Goal: Task Accomplishment & Management: Manage account settings

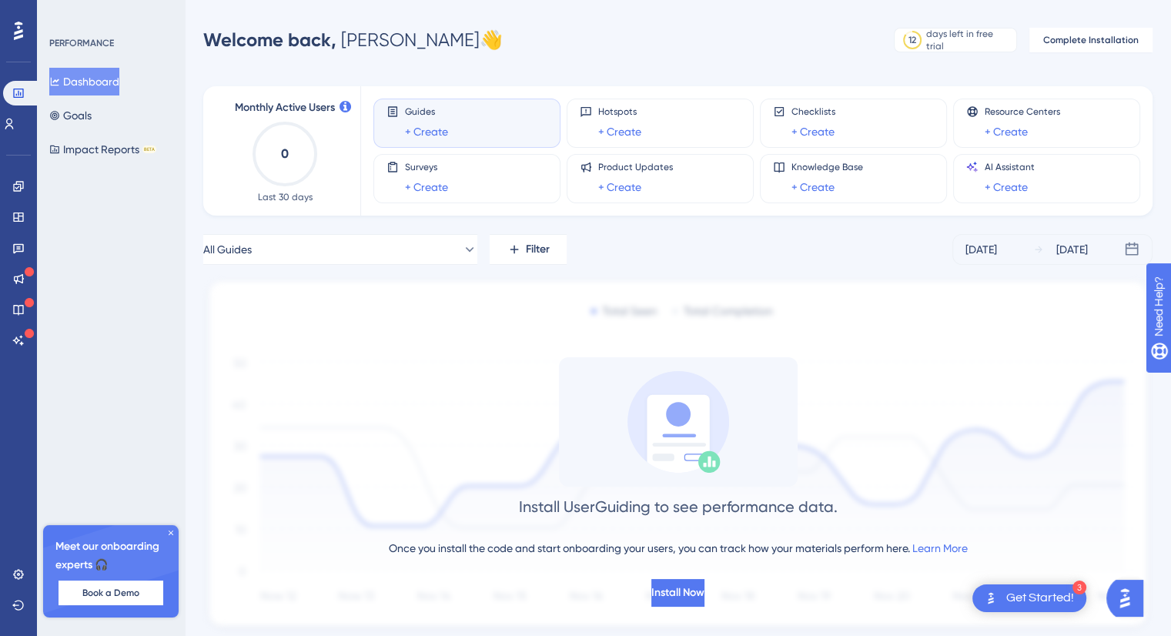
click at [12, 25] on div at bounding box center [18, 30] width 25 height 25
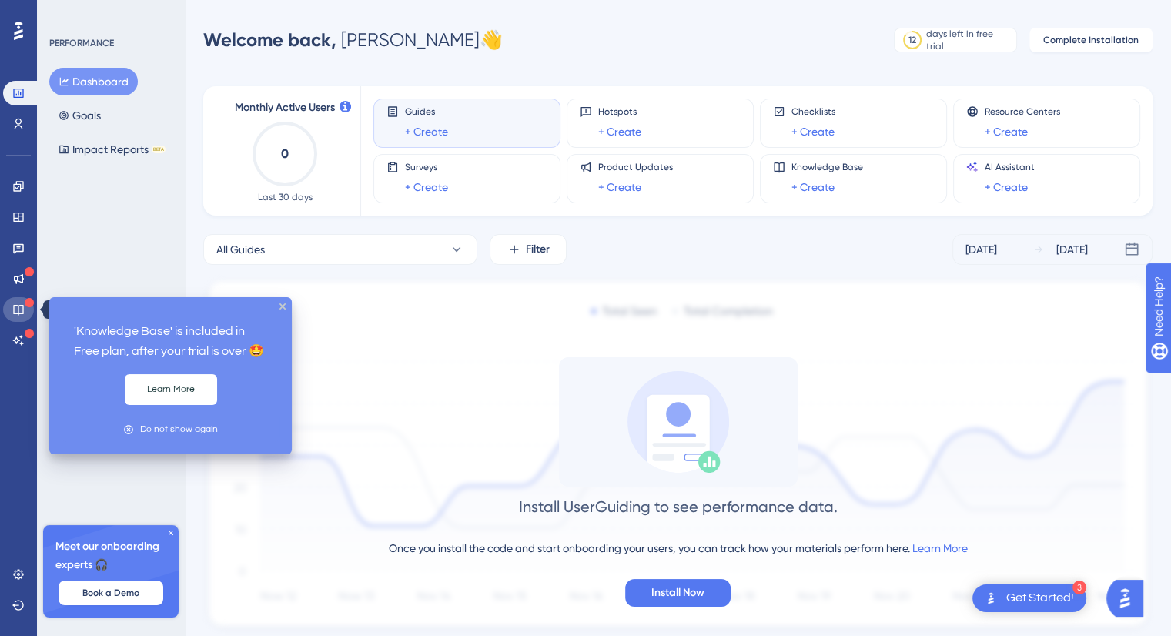
click at [13, 308] on icon at bounding box center [18, 310] width 10 height 10
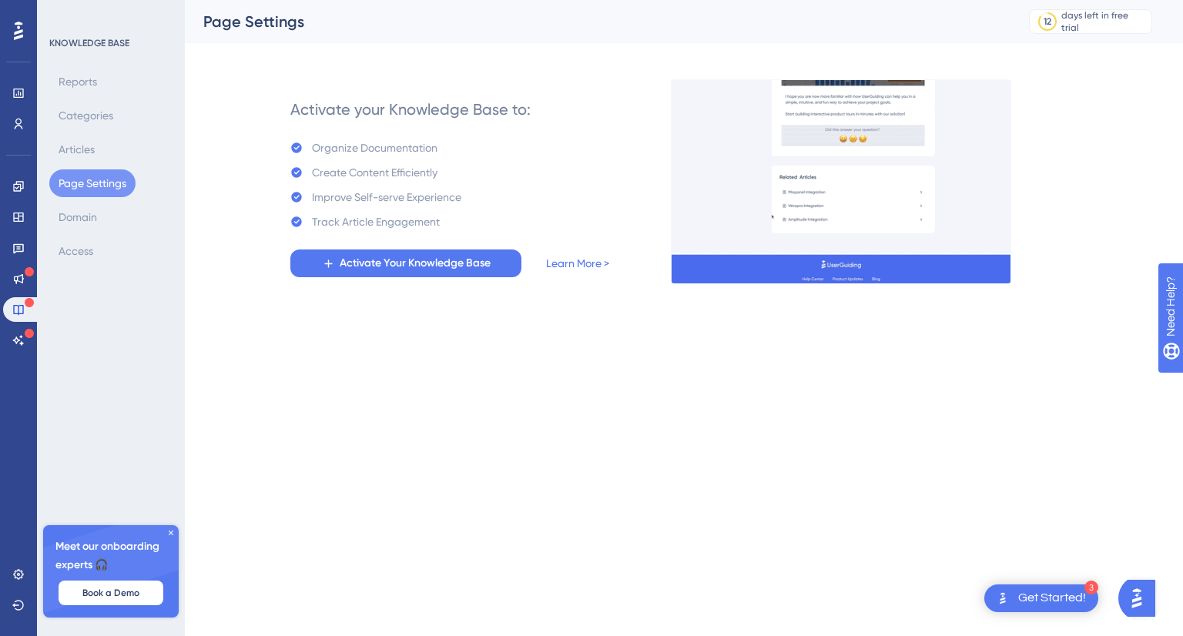
click at [99, 183] on button "Page Settings" at bounding box center [92, 183] width 86 height 28
click at [10, 23] on div at bounding box center [18, 30] width 25 height 25
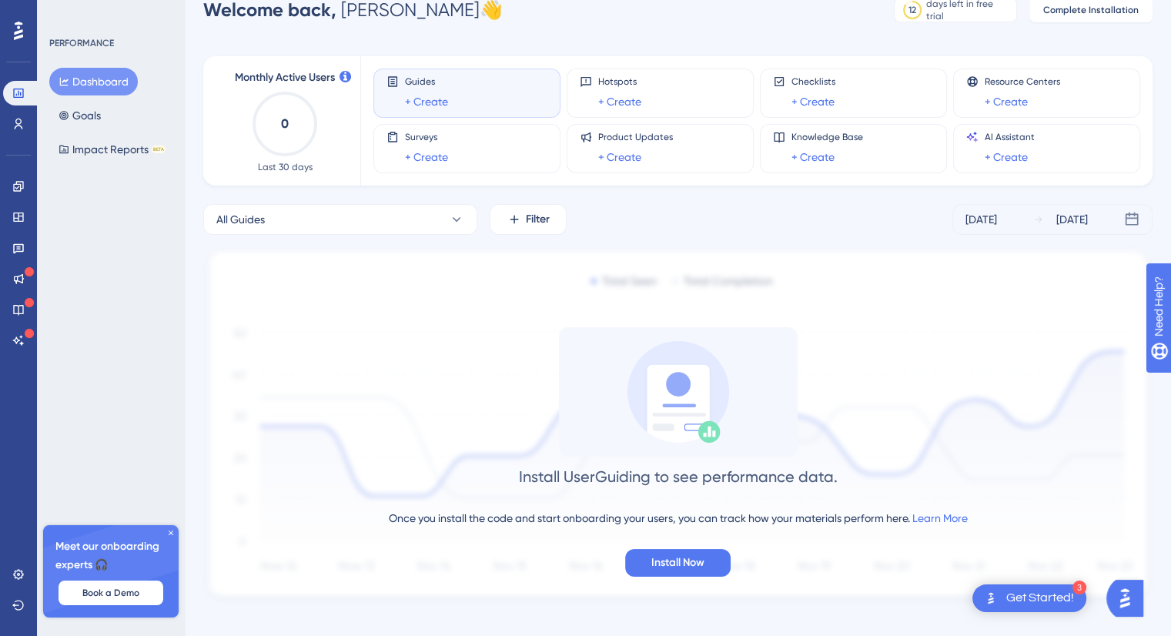
scroll to position [47, 0]
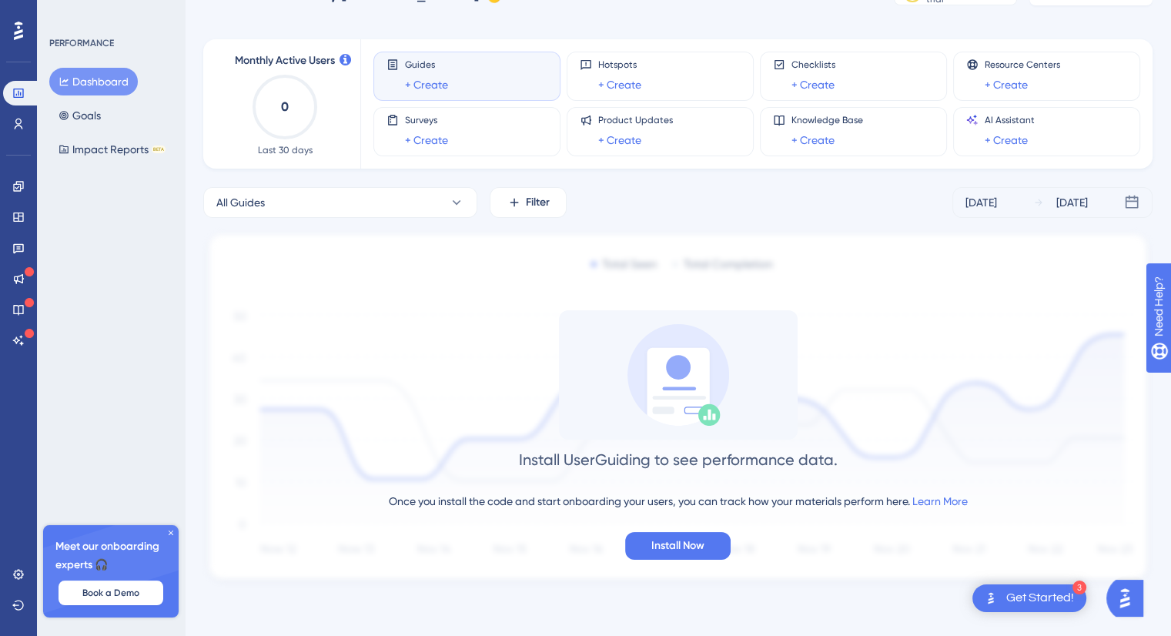
drag, startPoint x: 214, startPoint y: 515, endPoint x: 203, endPoint y: 534, distance: 21.4
click at [212, 531] on div "Install UserGuiding to see performance data. Once you install the code and star…" at bounding box center [677, 434] width 949 height 249
click at [167, 534] on icon at bounding box center [170, 532] width 9 height 9
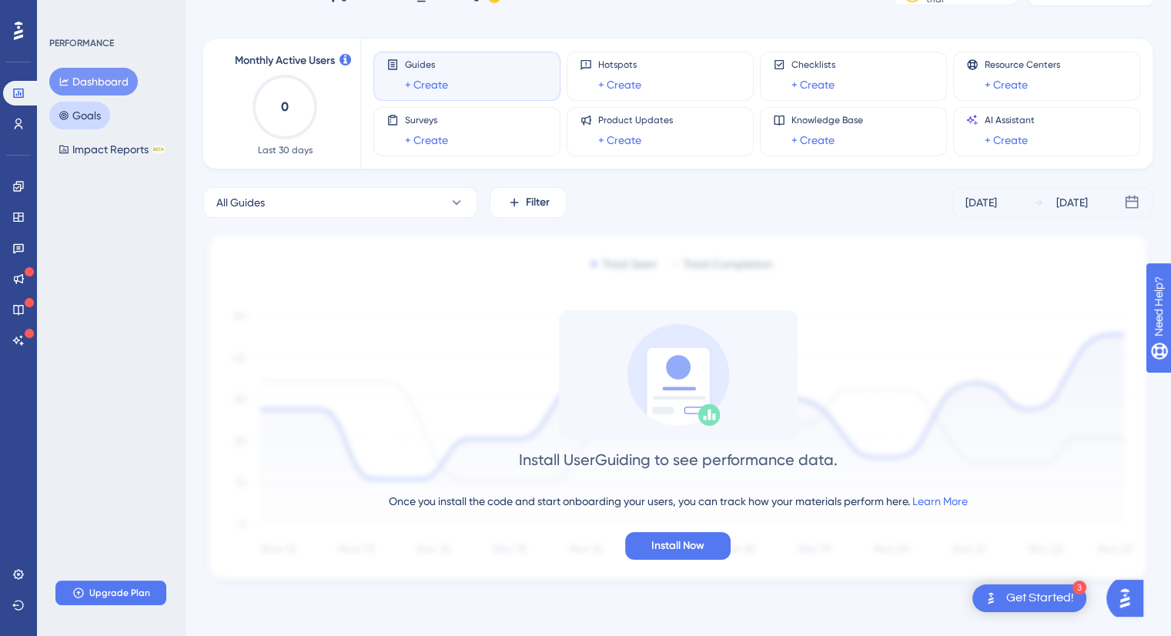
click at [97, 117] on button "Goals" at bounding box center [79, 116] width 61 height 28
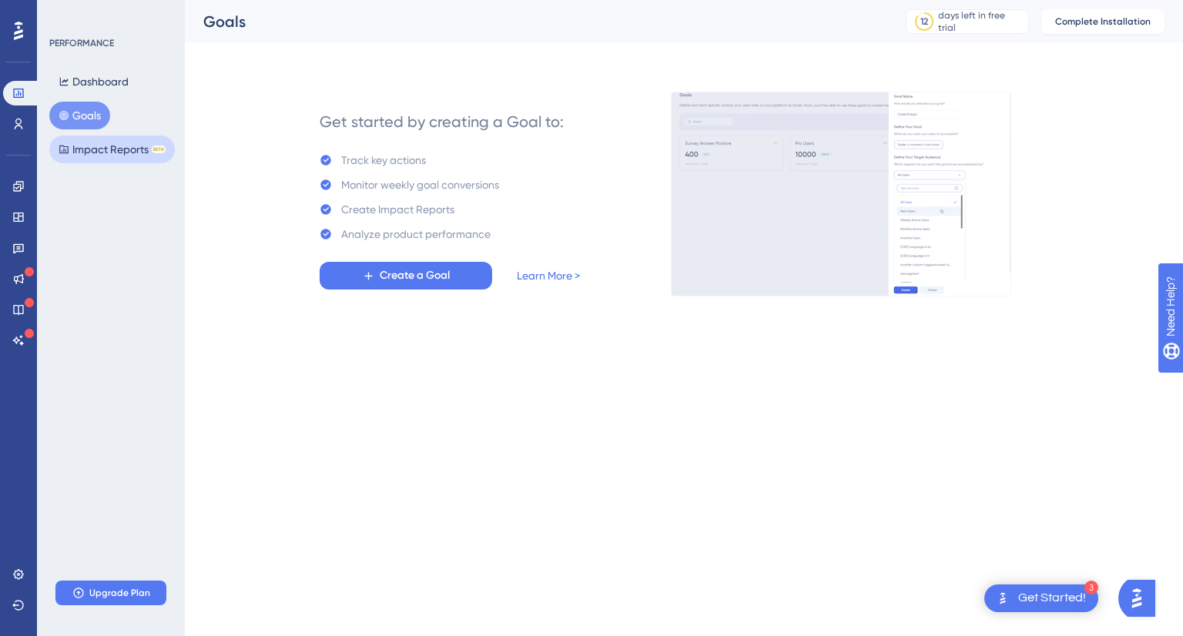
click at [115, 152] on button "Impact Reports BETA" at bounding box center [111, 150] width 125 height 28
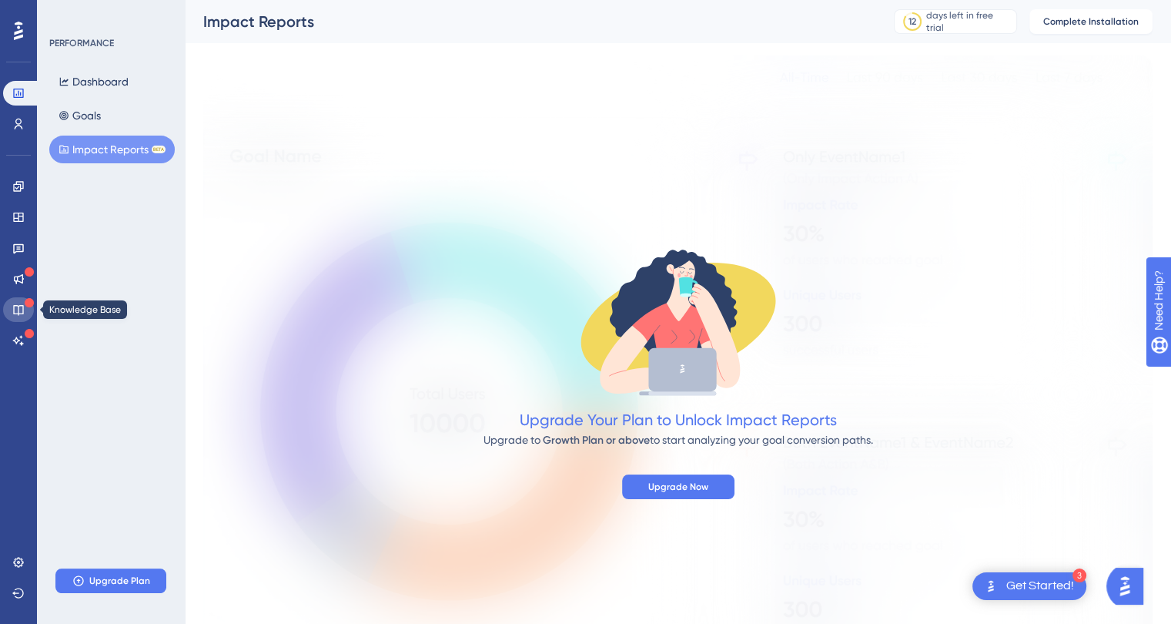
click at [22, 304] on icon at bounding box center [18, 309] width 12 height 12
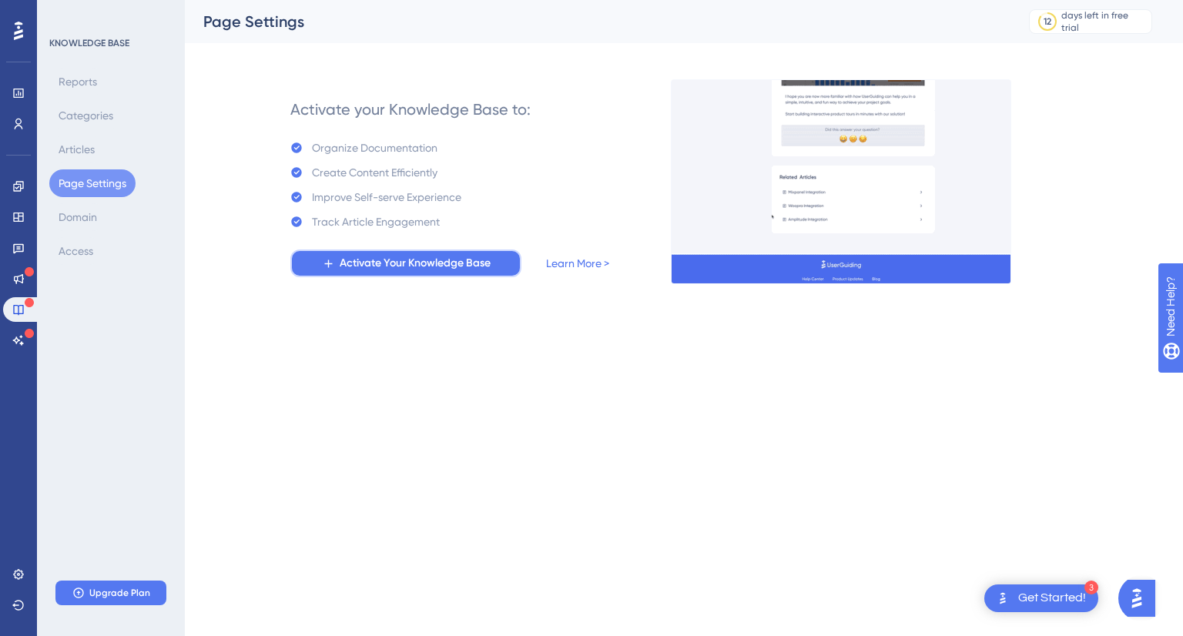
click at [414, 263] on span "Activate Your Knowledge Base" at bounding box center [415, 263] width 151 height 18
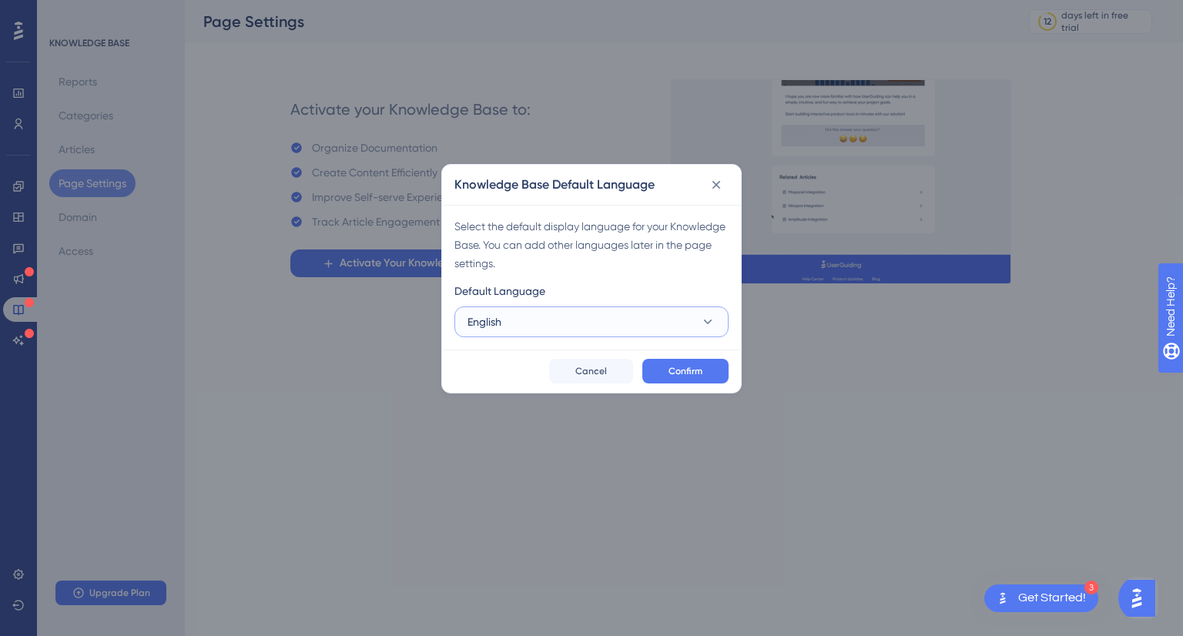
click at [654, 320] on button "English" at bounding box center [591, 321] width 274 height 31
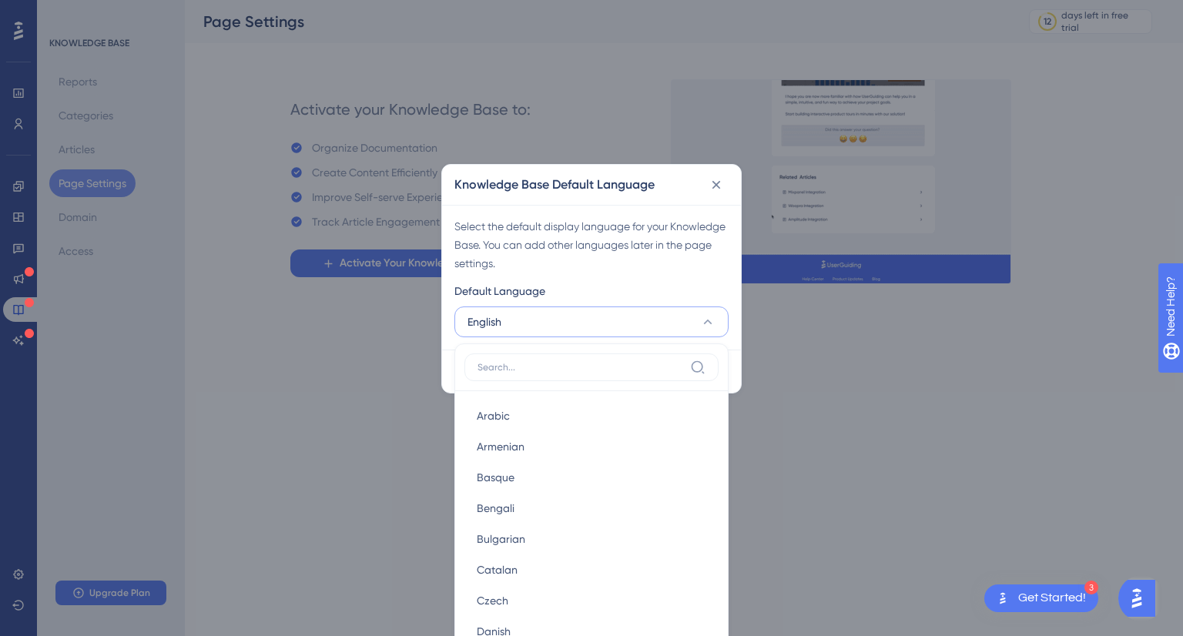
click at [545, 318] on button "English" at bounding box center [591, 321] width 274 height 31
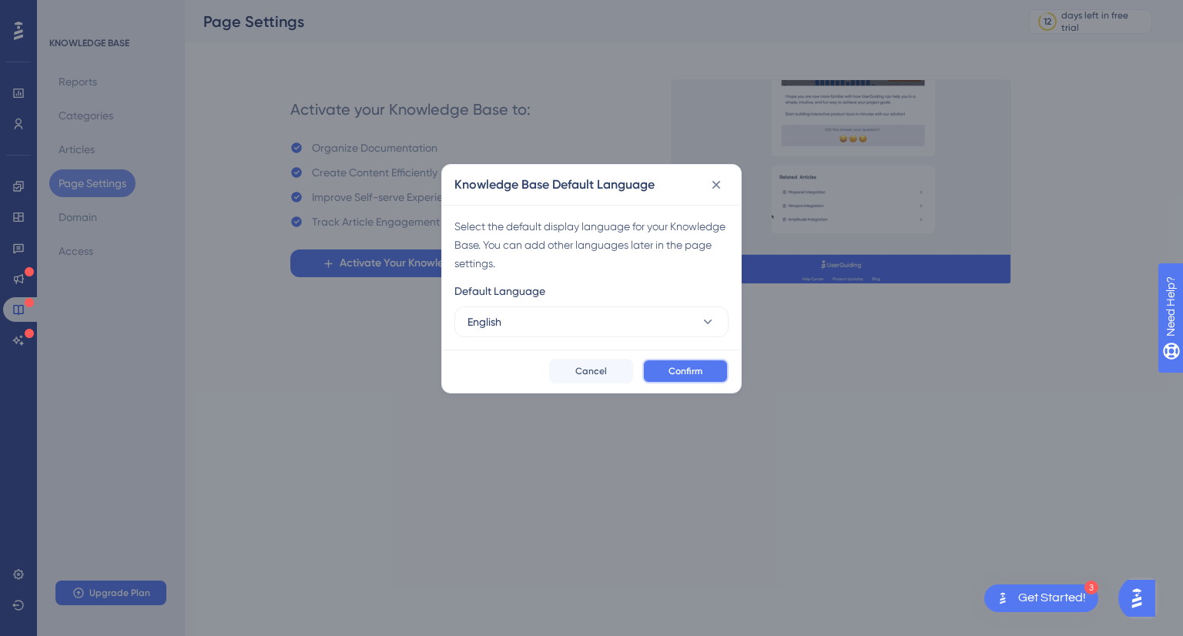
click at [681, 365] on span "Confirm" at bounding box center [685, 371] width 34 height 12
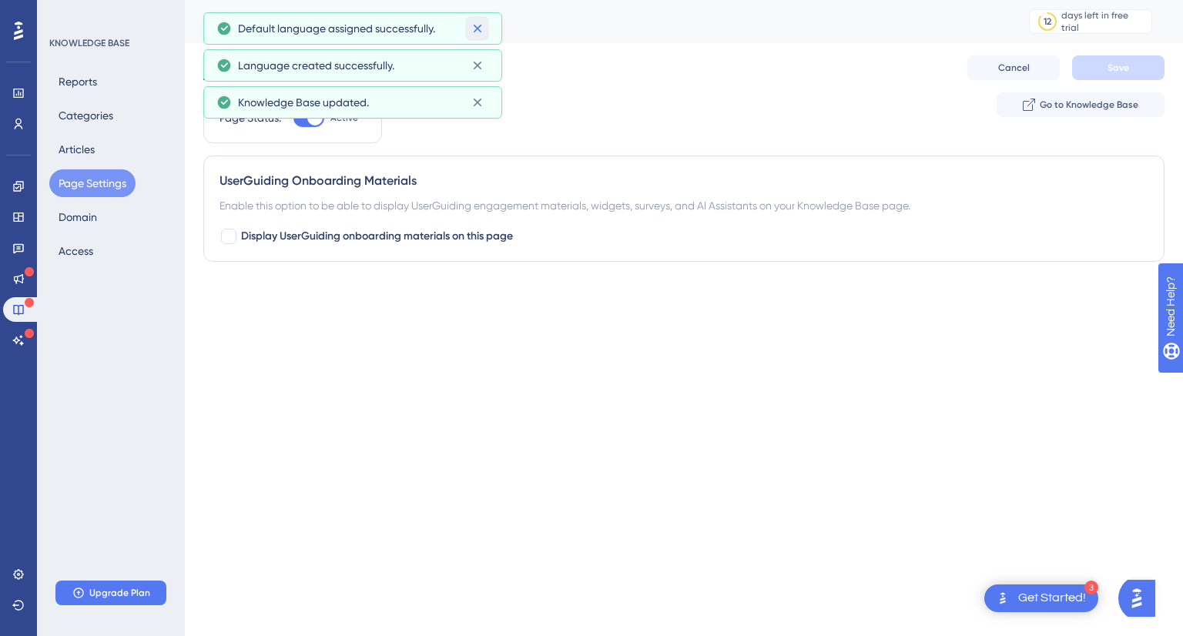
click at [470, 28] on icon at bounding box center [477, 28] width 15 height 15
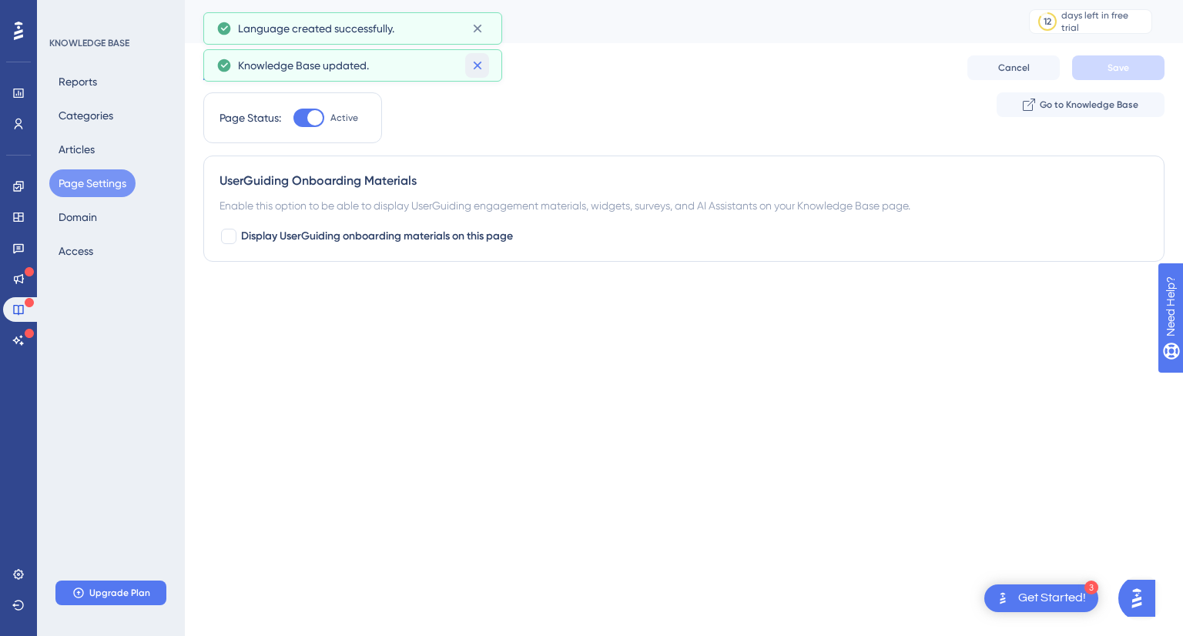
click at [477, 60] on icon at bounding box center [477, 65] width 15 height 15
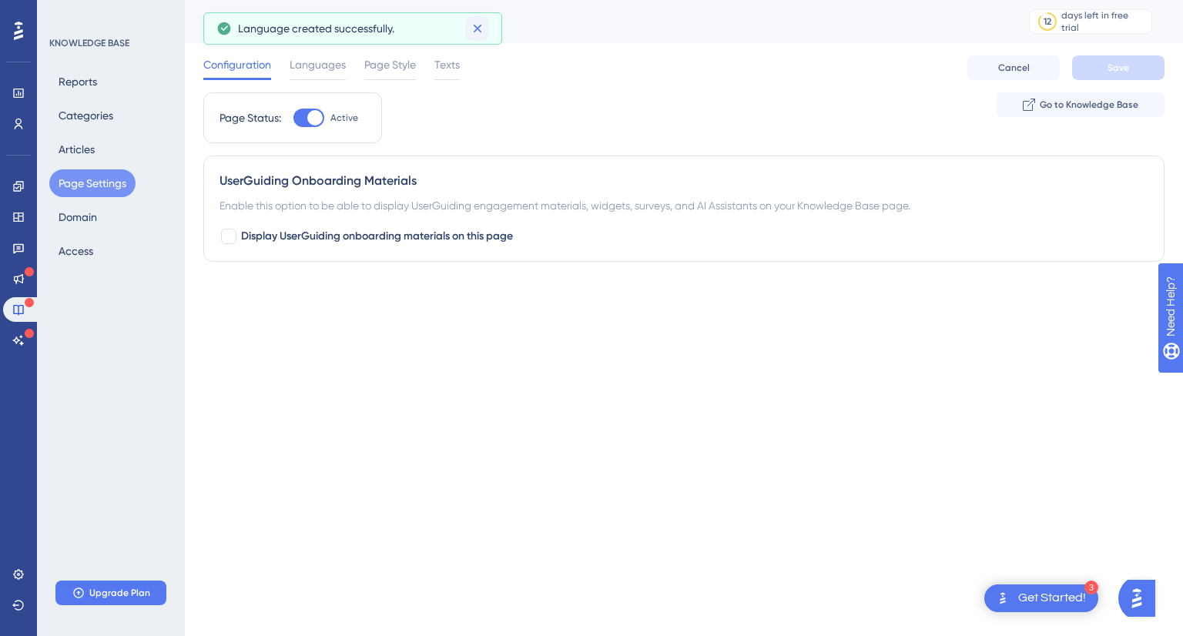
click at [484, 17] on button at bounding box center [477, 28] width 24 height 25
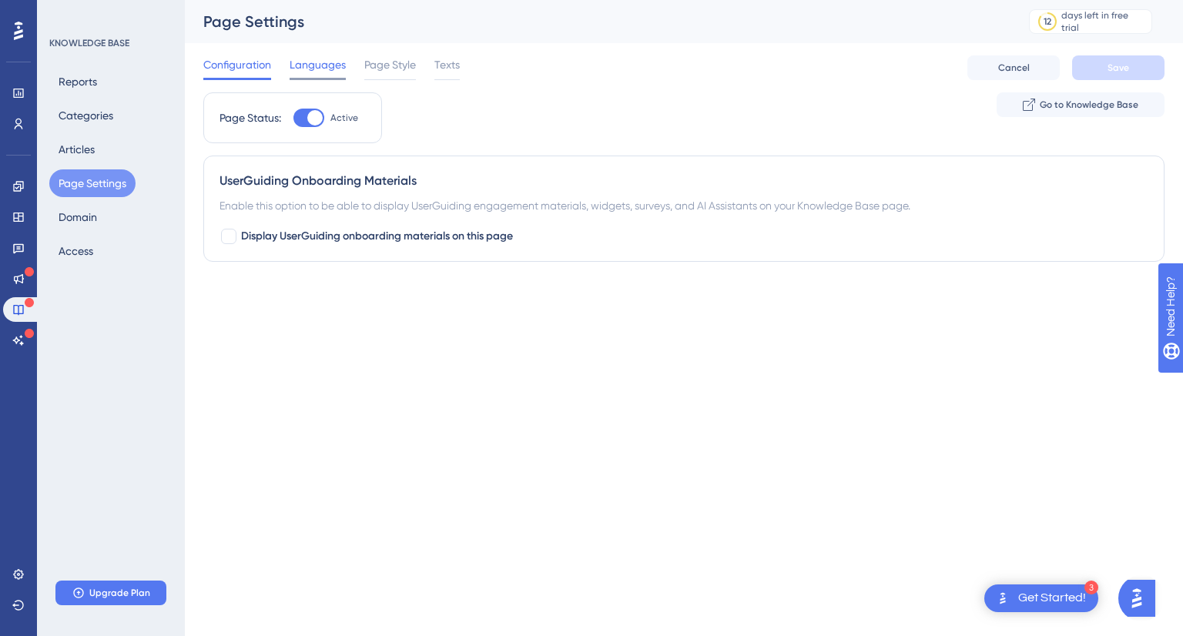
click at [340, 62] on span "Languages" at bounding box center [317, 64] width 56 height 18
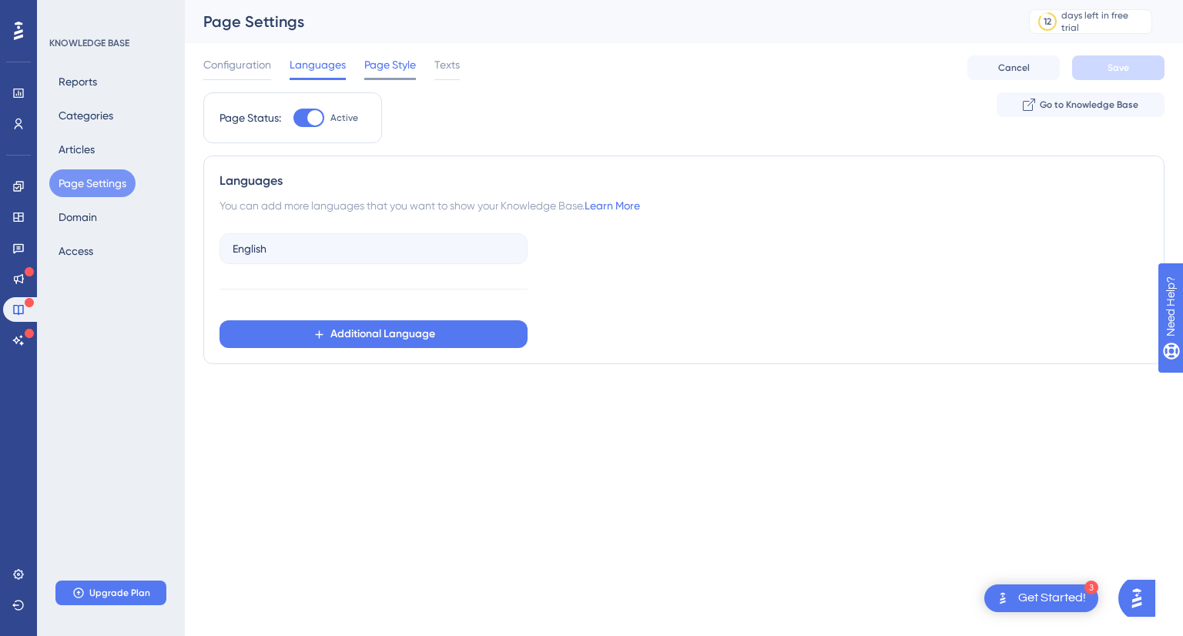
click at [394, 61] on span "Page Style" at bounding box center [390, 64] width 52 height 18
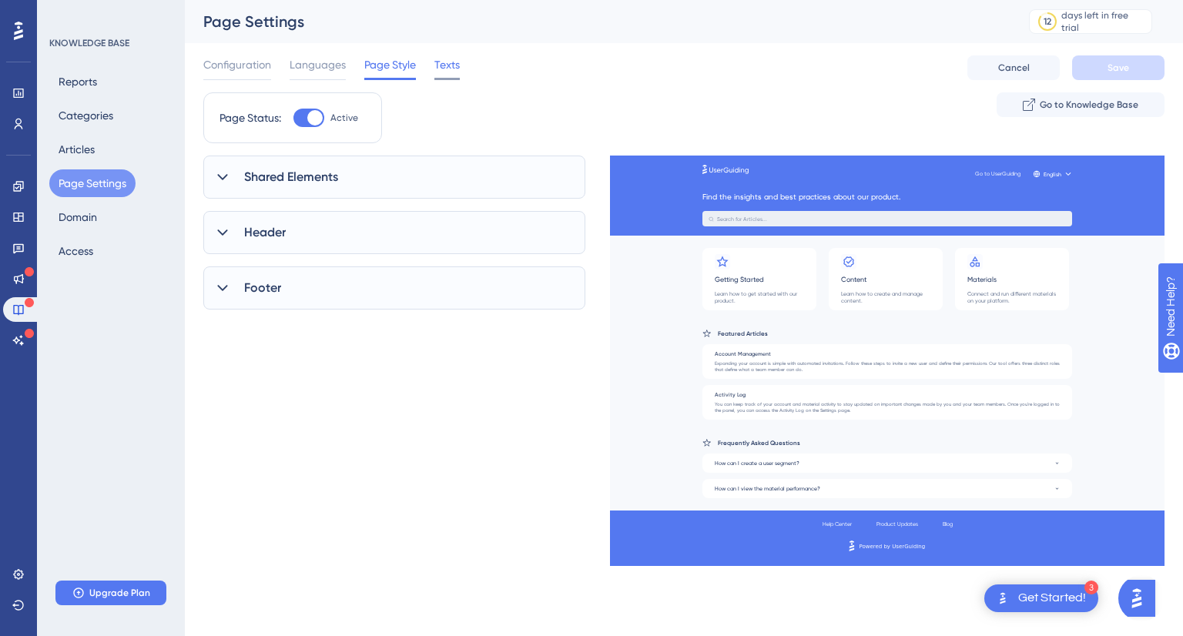
click at [456, 64] on span "Texts" at bounding box center [446, 64] width 25 height 18
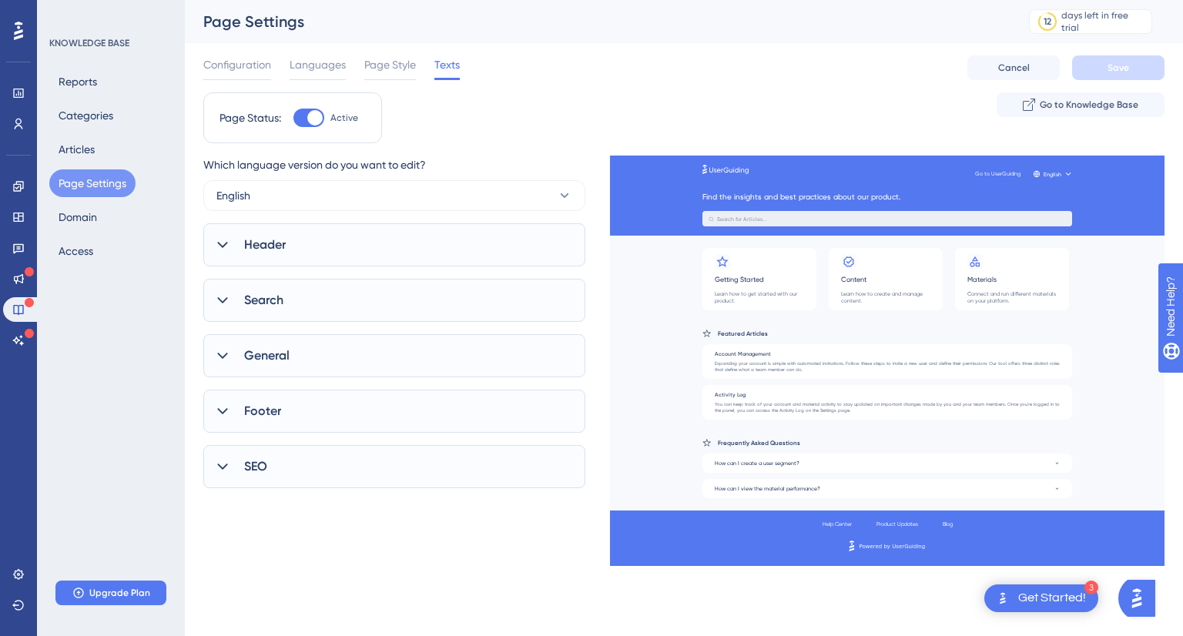
click at [376, 236] on div "Header" at bounding box center [394, 244] width 382 height 43
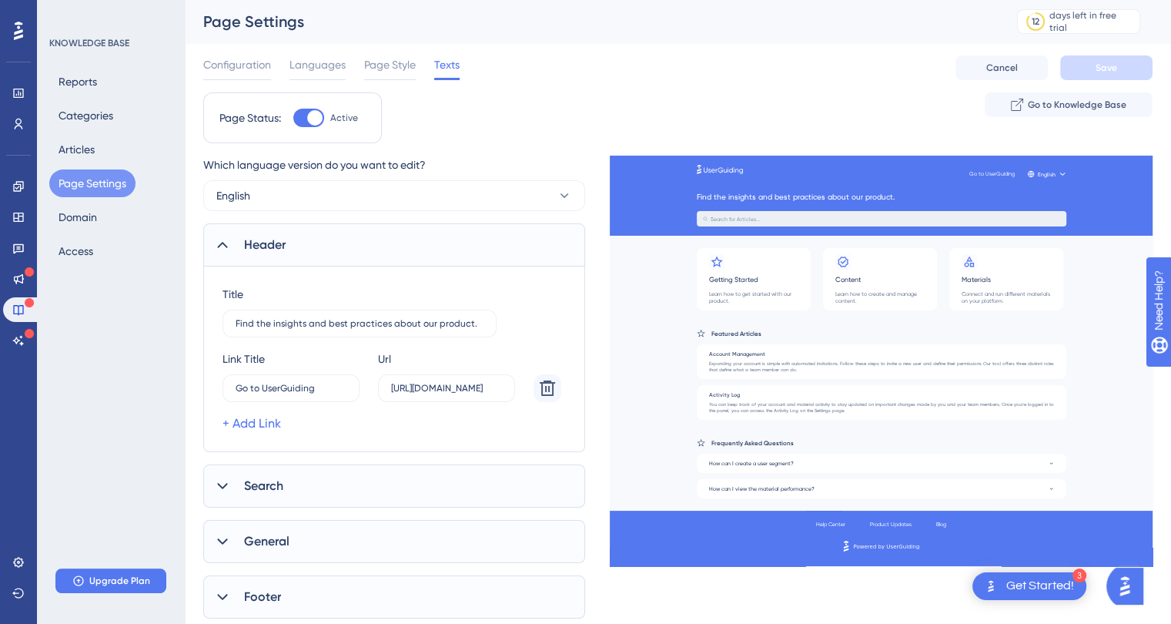
click at [376, 236] on div "Header" at bounding box center [394, 244] width 382 height 43
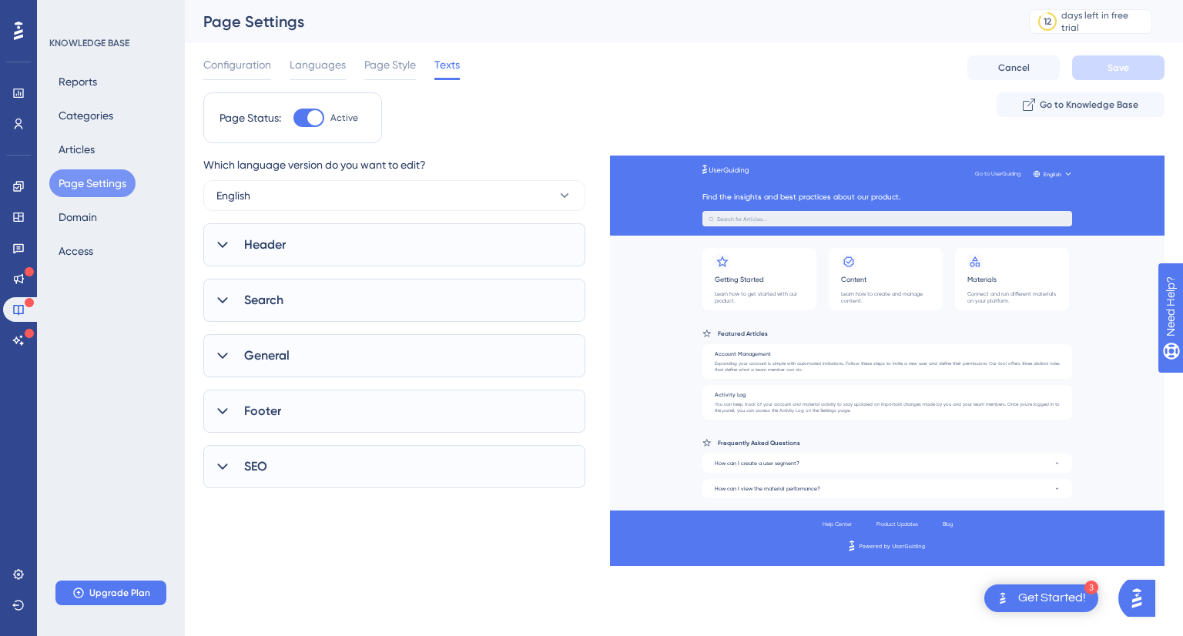
click at [1054, 604] on div "Get Started!" at bounding box center [1052, 598] width 68 height 17
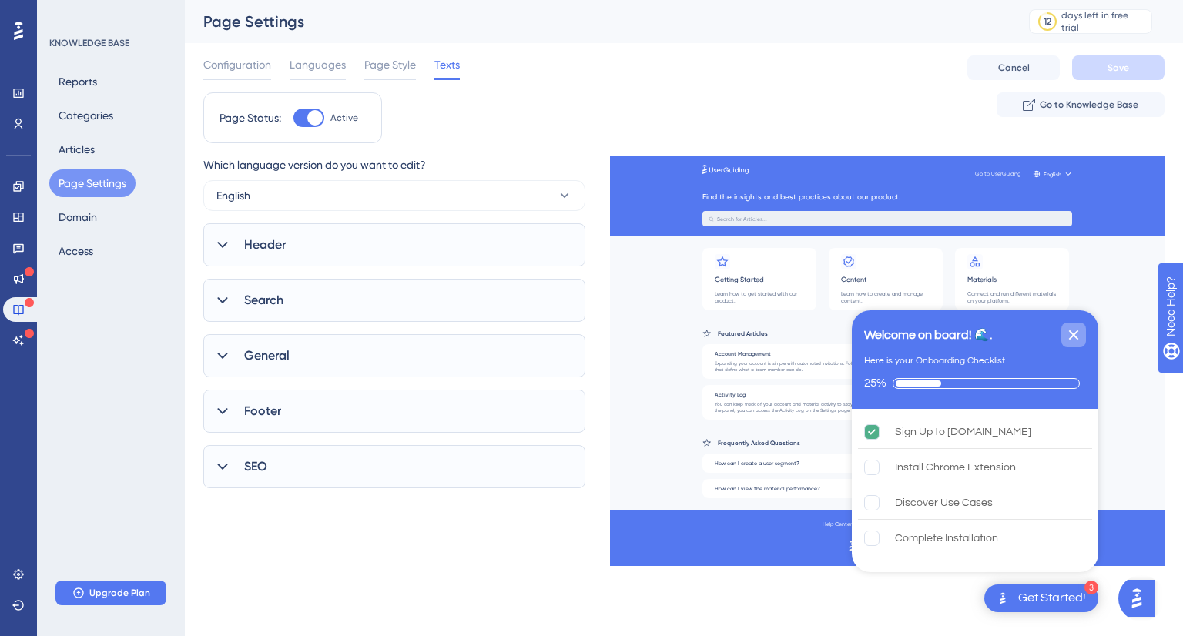
click at [1066, 337] on icon "Close Checklist" at bounding box center [1073, 335] width 18 height 18
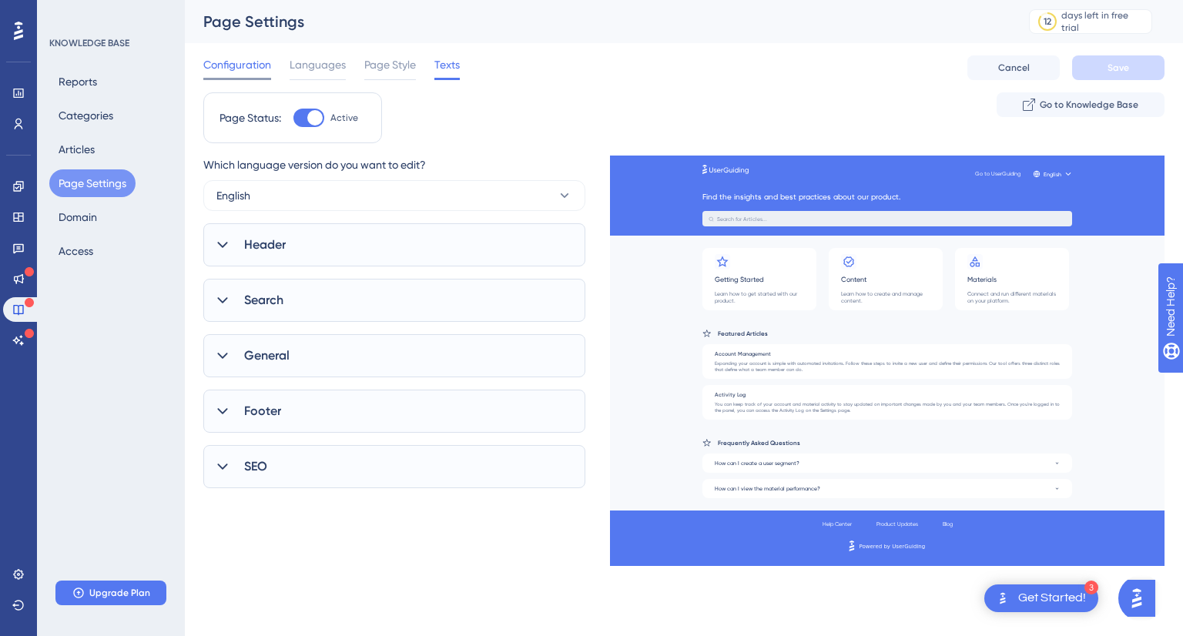
click at [256, 65] on span "Configuration" at bounding box center [237, 64] width 68 height 18
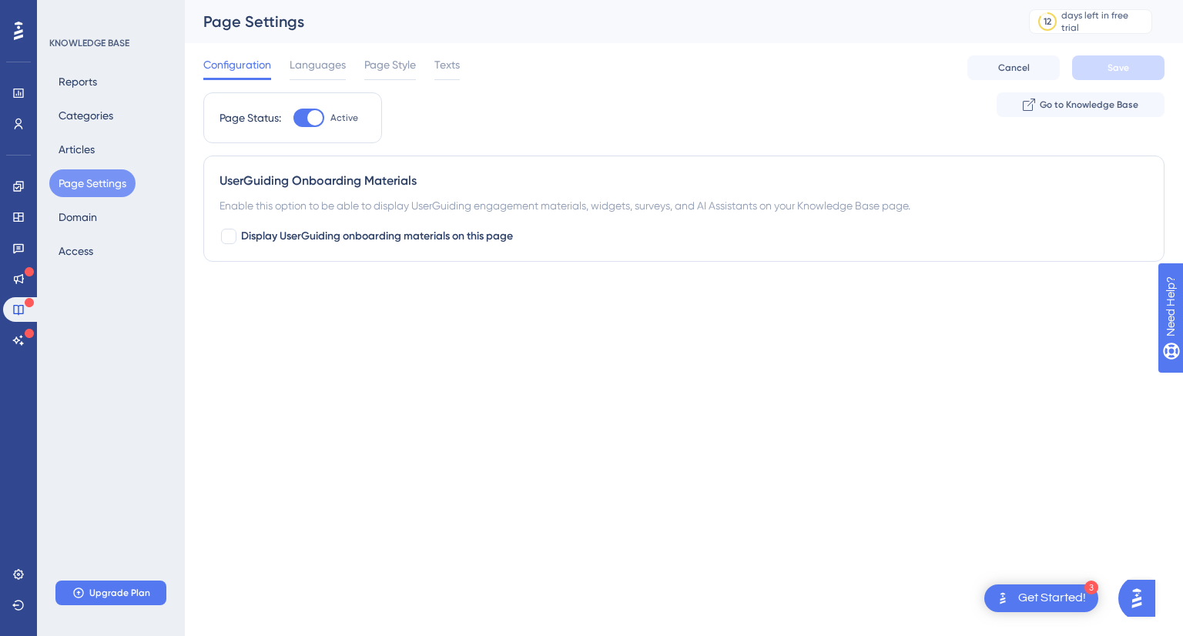
click at [260, 22] on div "Page Settings" at bounding box center [596, 22] width 787 height 22
click at [20, 305] on icon at bounding box center [18, 310] width 10 height 10
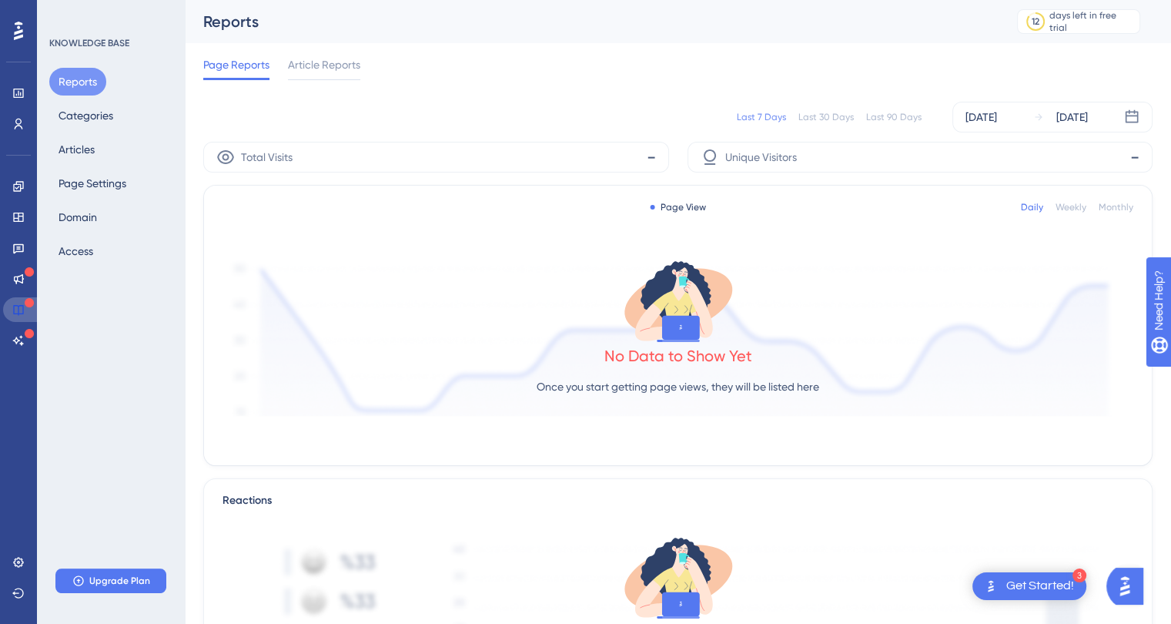
click at [20, 305] on icon at bounding box center [18, 310] width 10 height 10
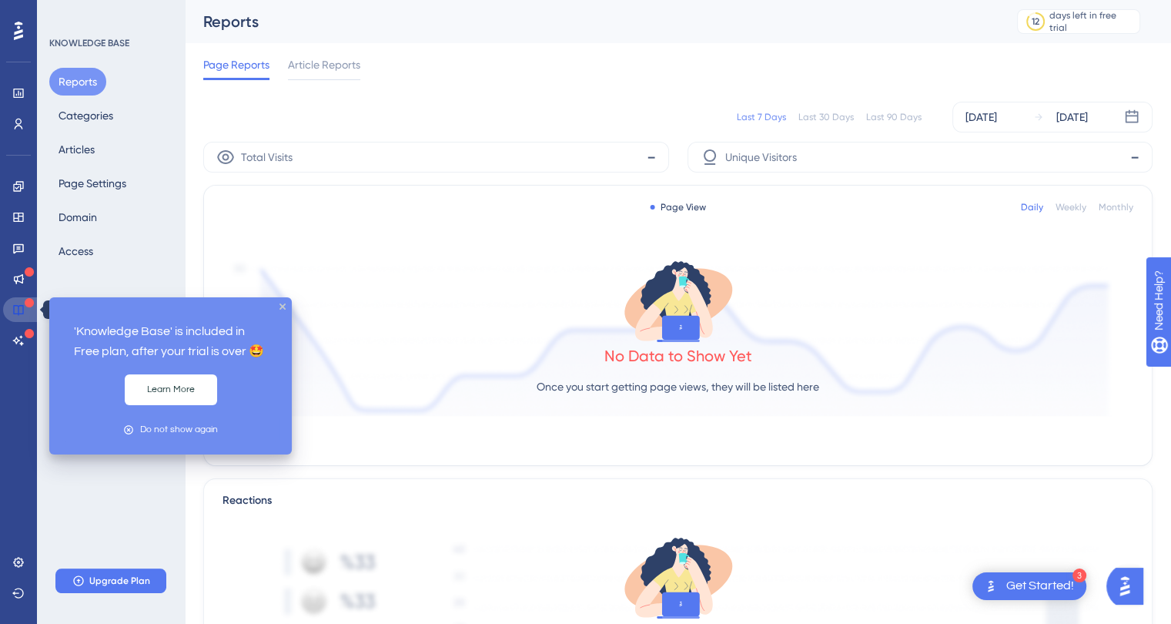
click at [35, 306] on link at bounding box center [21, 309] width 37 height 25
click at [170, 389] on button "Learn More" at bounding box center [171, 389] width 92 height 31
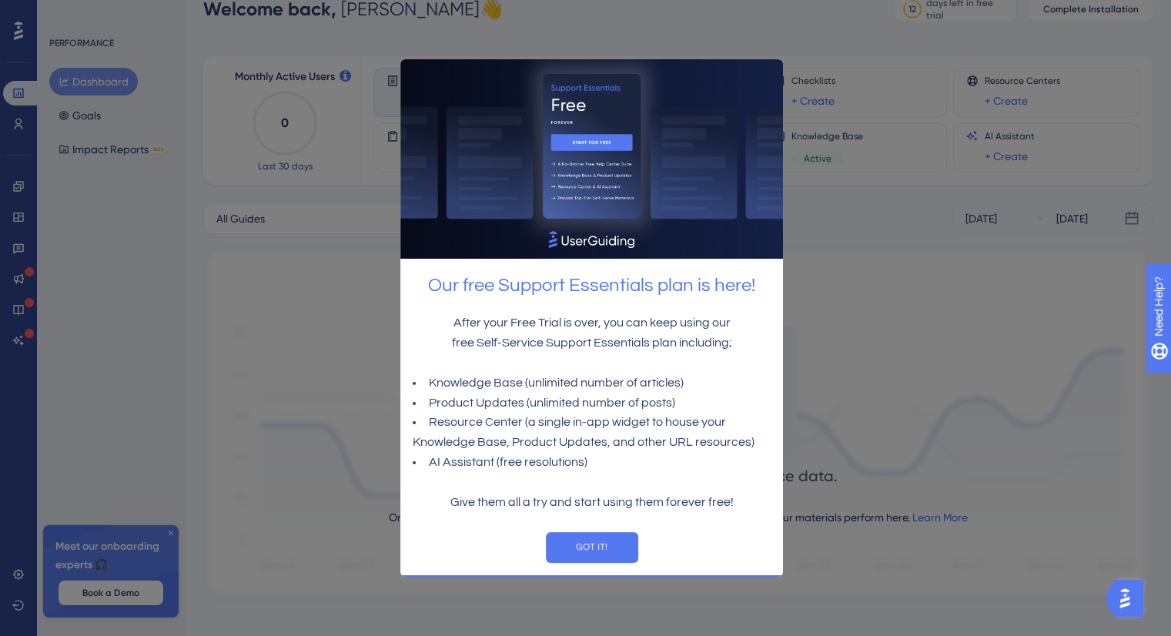
scroll to position [47, 0]
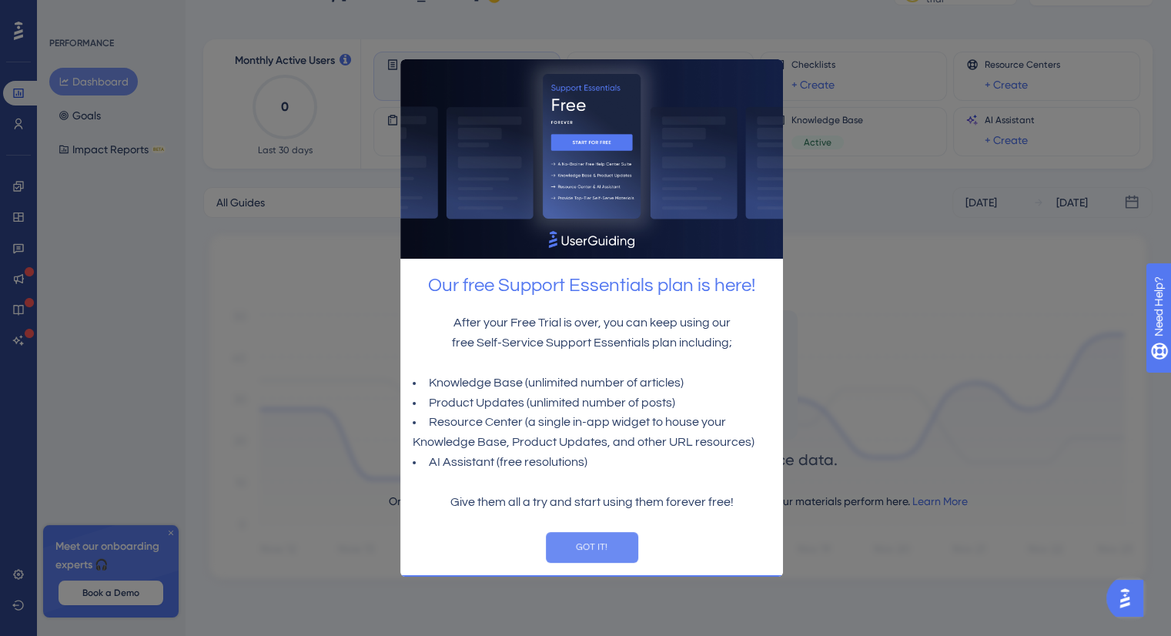
click at [583, 545] on button "GOT IT!" at bounding box center [591, 546] width 92 height 31
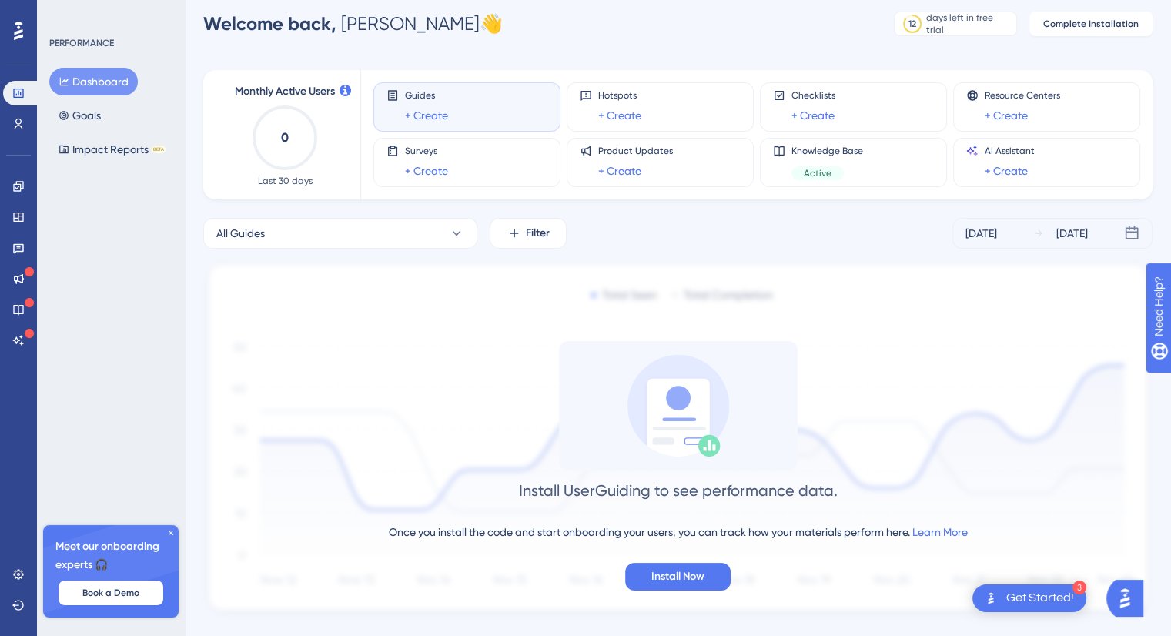
scroll to position [0, 0]
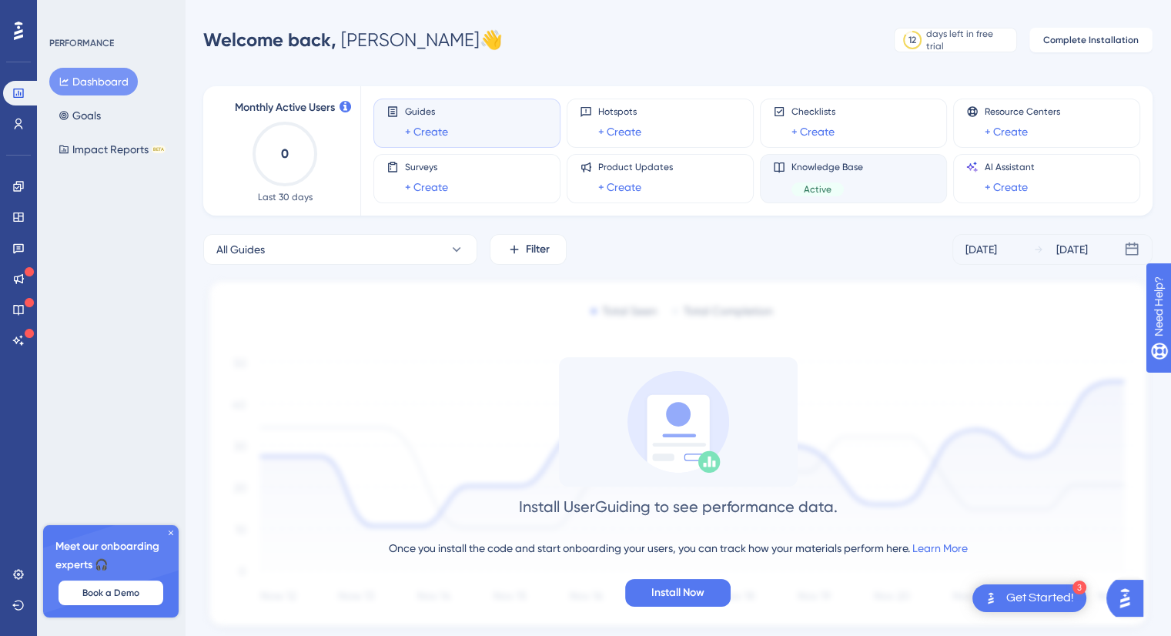
click at [846, 172] on span "Knowledge Base" at bounding box center [827, 167] width 72 height 12
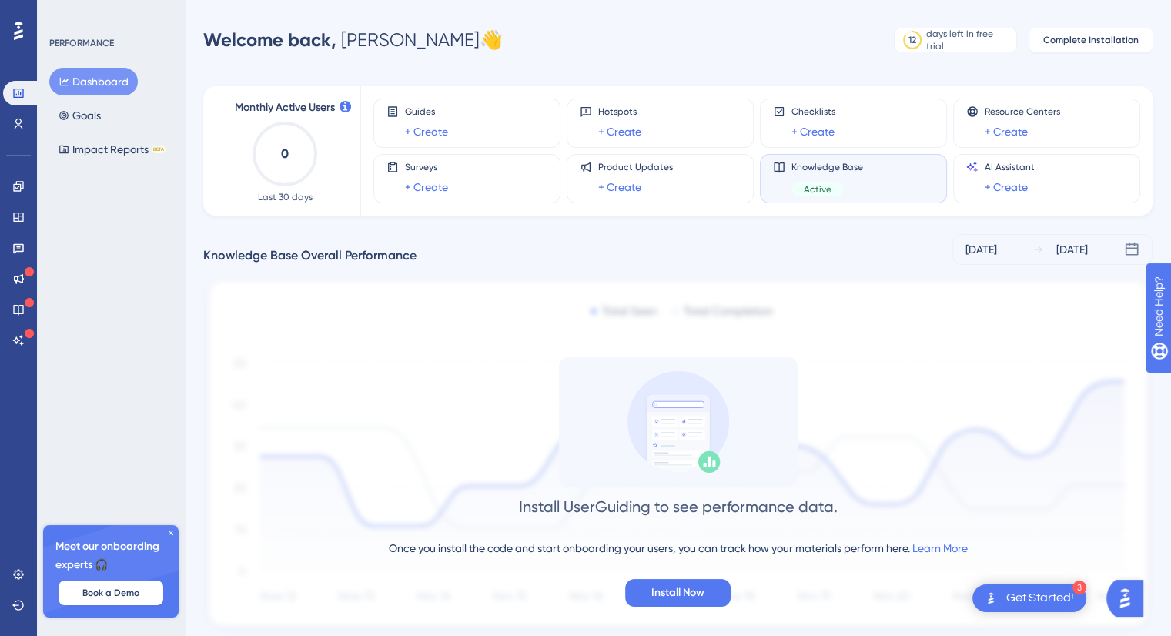
click at [846, 172] on span "Knowledge Base" at bounding box center [827, 167] width 72 height 12
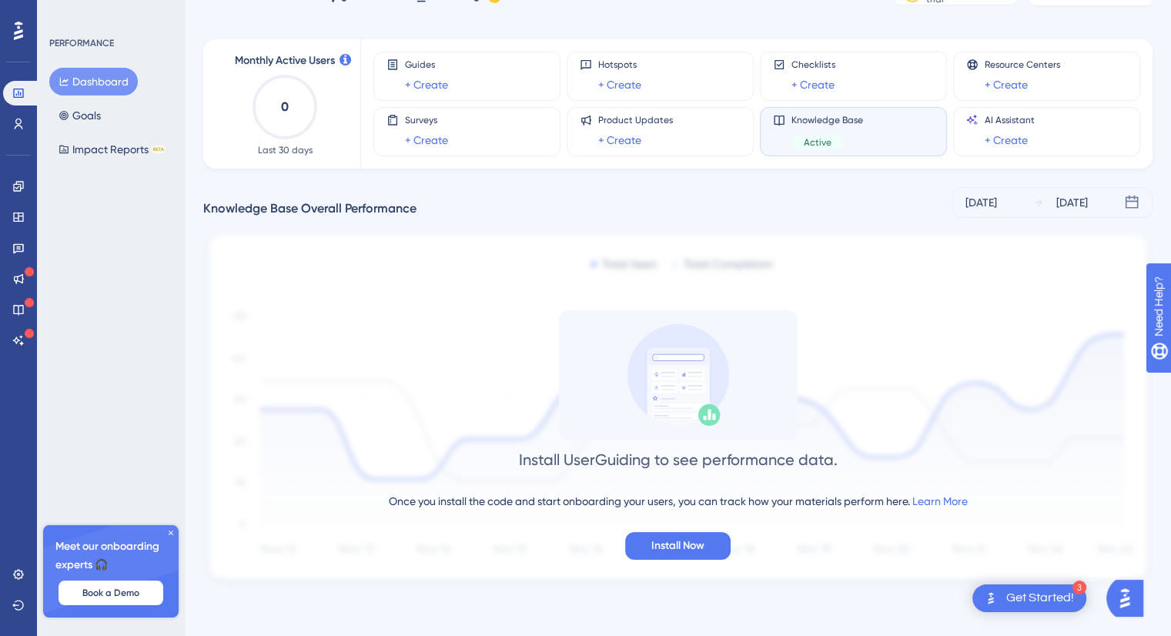
click at [832, 122] on span "Knowledge Base" at bounding box center [827, 120] width 72 height 12
drag, startPoint x: 828, startPoint y: 122, endPoint x: 794, endPoint y: 121, distance: 34.7
click at [793, 121] on span "Knowledge Base" at bounding box center [827, 120] width 72 height 12
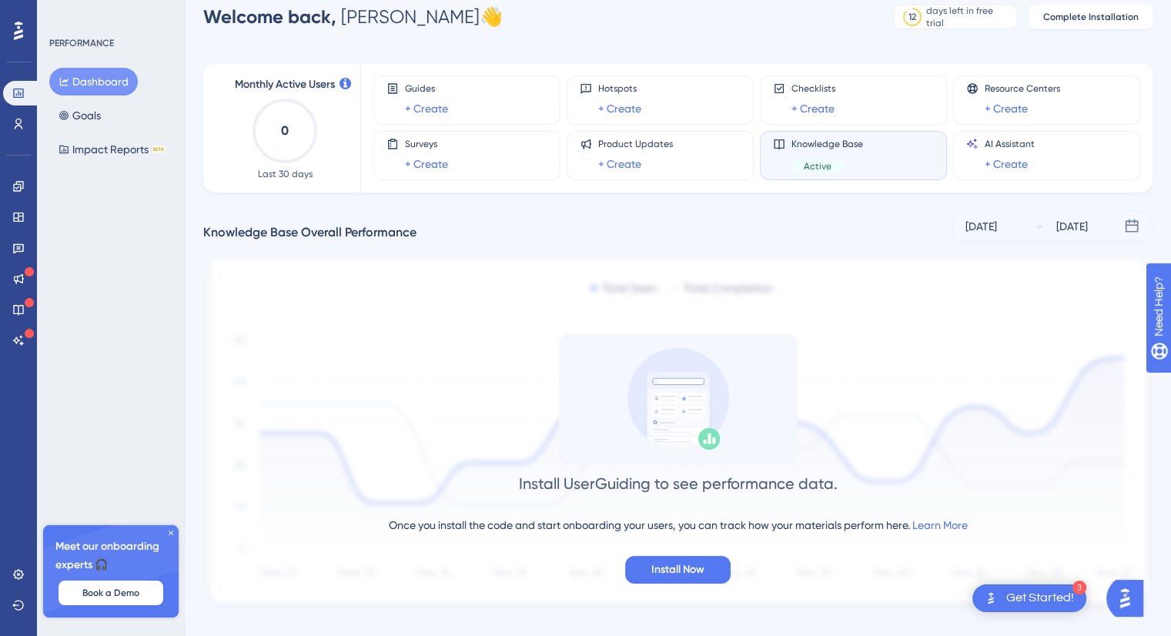
scroll to position [0, 0]
